Goal: Transaction & Acquisition: Purchase product/service

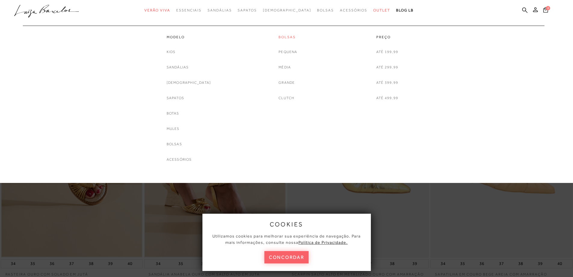
click at [287, 37] on link "Bolsas" at bounding box center [288, 37] width 19 height 5
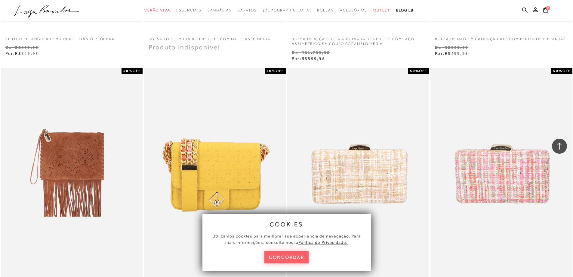
scroll to position [752, 0]
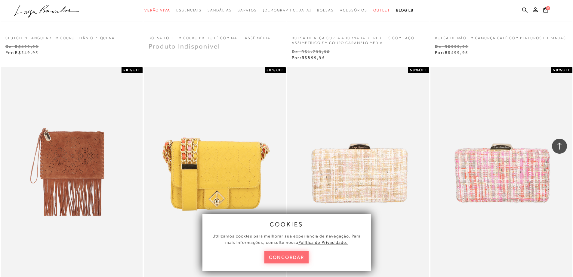
click at [287, 252] on button "concordar" at bounding box center [287, 257] width 45 height 12
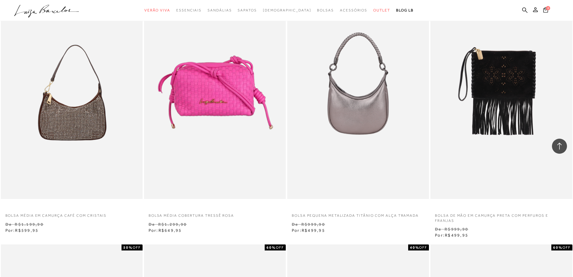
scroll to position [1083, 0]
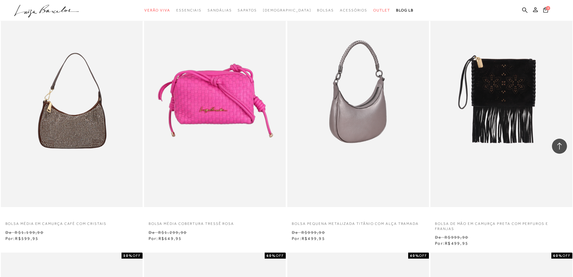
click at [346, 146] on img at bounding box center [358, 100] width 141 height 213
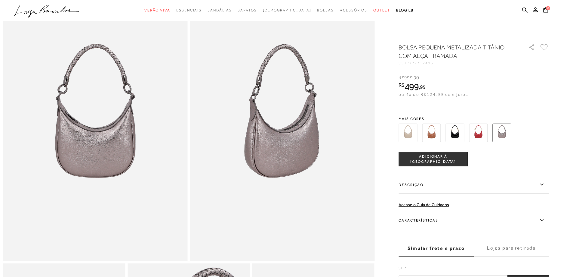
scroll to position [60, 0]
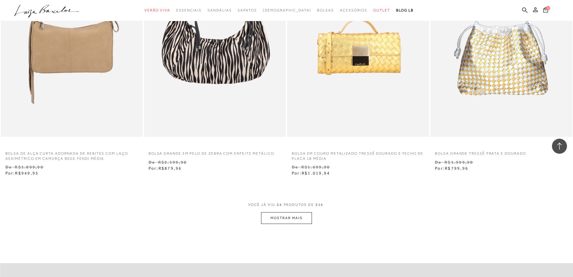
scroll to position [1411, 0]
click at [282, 215] on button "MOSTRAR MAIS" at bounding box center [286, 218] width 51 height 12
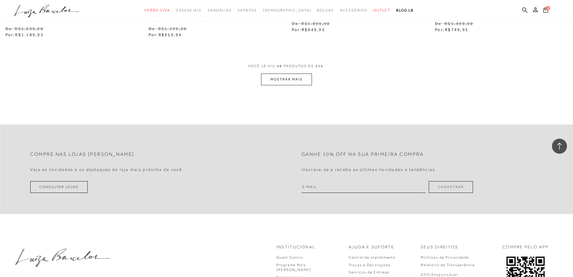
scroll to position [3100, 0]
click at [299, 82] on button "MOSTRAR MAIS" at bounding box center [286, 79] width 51 height 12
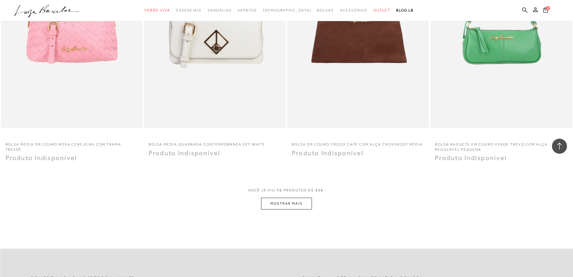
scroll to position [4514, 0]
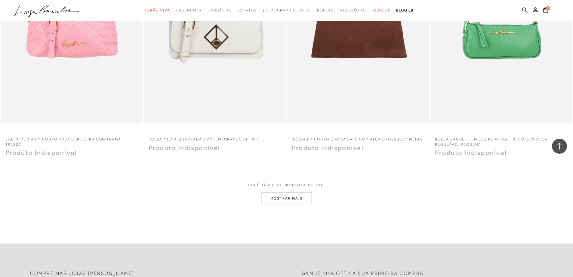
click at [293, 197] on button "MOSTRAR MAIS" at bounding box center [286, 198] width 51 height 12
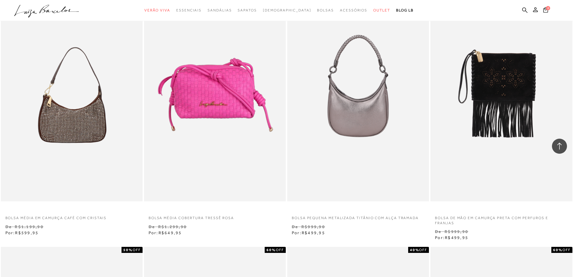
scroll to position [1083, 0]
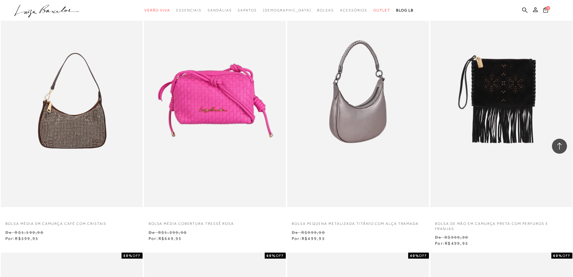
click at [373, 131] on img at bounding box center [358, 100] width 141 height 213
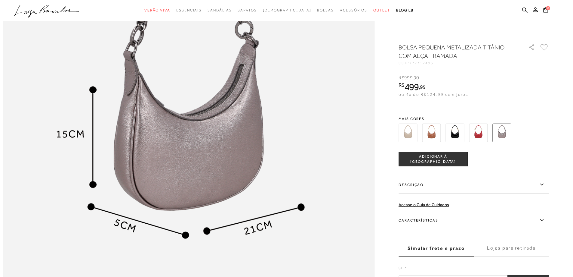
scroll to position [692, 0]
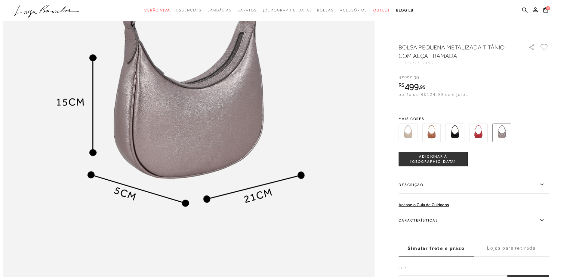
click at [430, 127] on img at bounding box center [431, 132] width 19 height 19
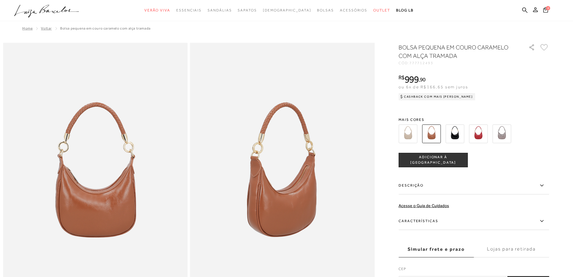
click at [459, 134] on img at bounding box center [455, 133] width 19 height 19
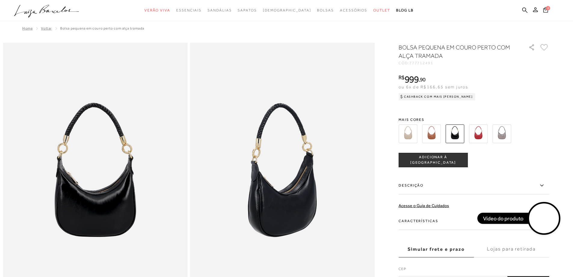
click at [480, 136] on img at bounding box center [478, 133] width 19 height 19
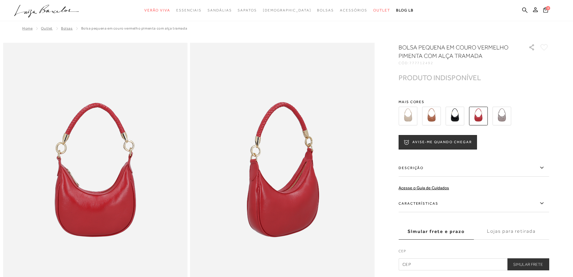
click at [502, 119] on img at bounding box center [502, 116] width 19 height 19
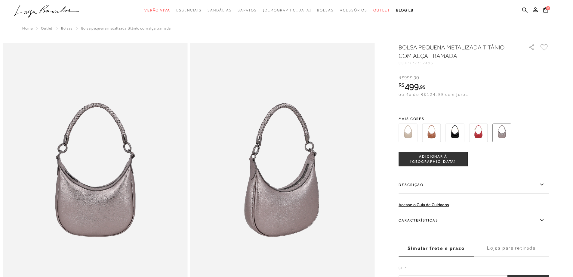
click at [410, 135] on img at bounding box center [408, 132] width 19 height 19
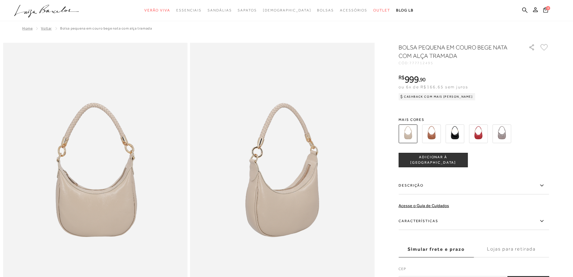
click at [432, 132] on img at bounding box center [431, 133] width 19 height 19
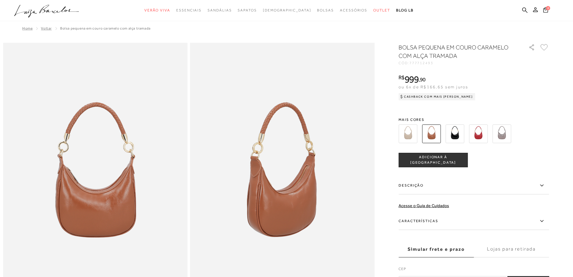
click at [457, 133] on img at bounding box center [455, 133] width 19 height 19
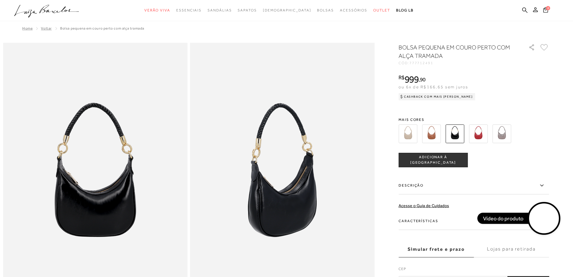
click at [485, 132] on img at bounding box center [478, 133] width 19 height 19
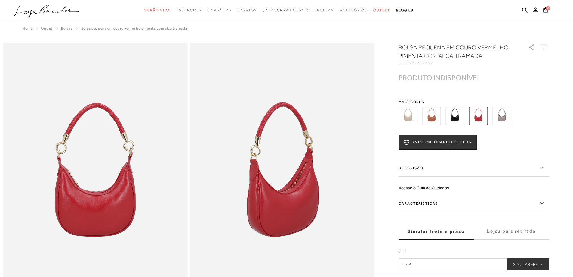
click at [507, 118] on img at bounding box center [502, 116] width 19 height 19
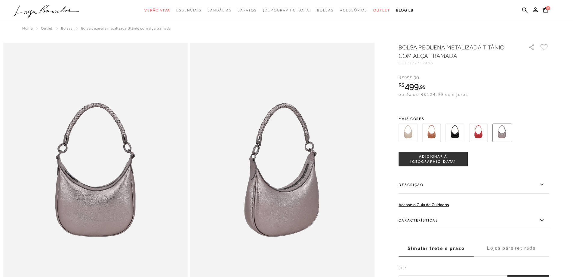
click at [5, 17] on nav ".a{fill-rule:evenodd;} Verão Viva Em alta Favoritos das Influenciadoras Apostas…" at bounding box center [282, 11] width 558 height 13
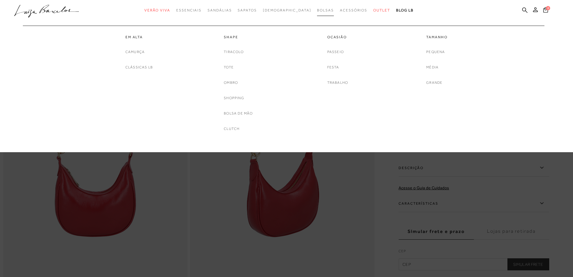
click at [317, 13] on link "Bolsas" at bounding box center [325, 10] width 17 height 11
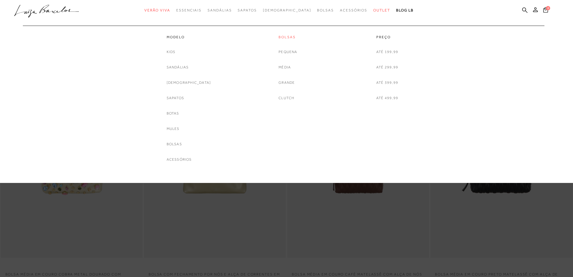
click at [285, 38] on link "Bolsas" at bounding box center [288, 37] width 19 height 5
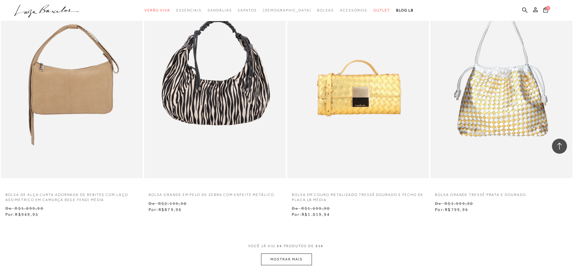
scroll to position [1384, 0]
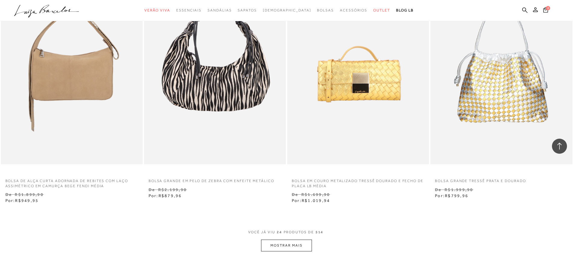
click at [294, 246] on button "MOSTRAR MAIS" at bounding box center [286, 245] width 51 height 12
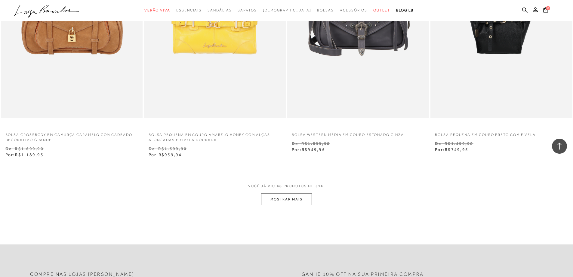
scroll to position [3010, 0]
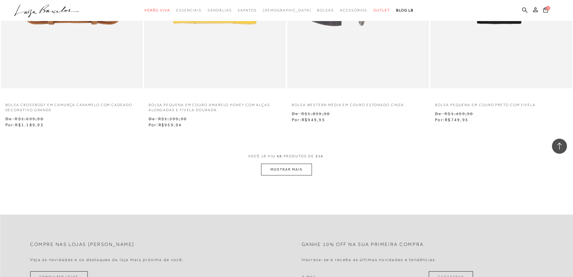
click at [302, 171] on button "MOSTRAR MAIS" at bounding box center [286, 169] width 51 height 12
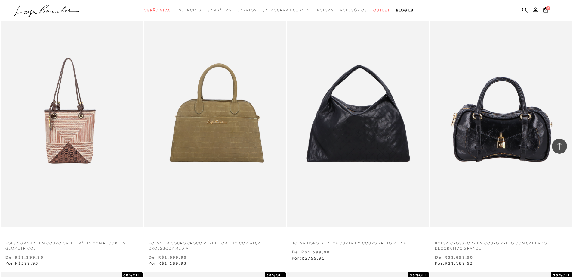
scroll to position [3130, 0]
